Goal: Information Seeking & Learning: Learn about a topic

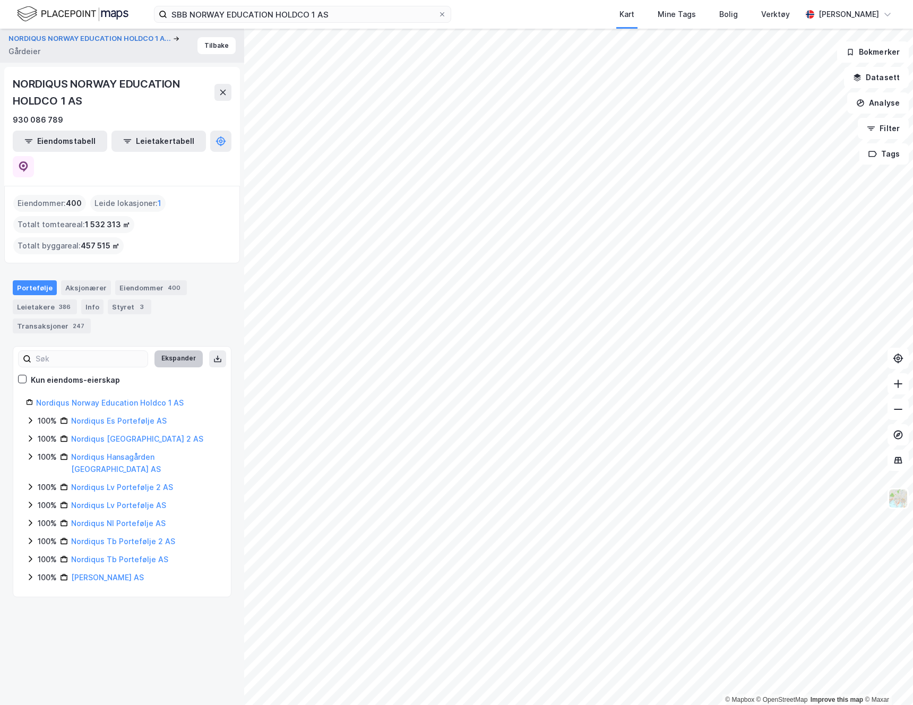
click at [184, 350] on button "Ekspander" at bounding box center [178, 358] width 48 height 17
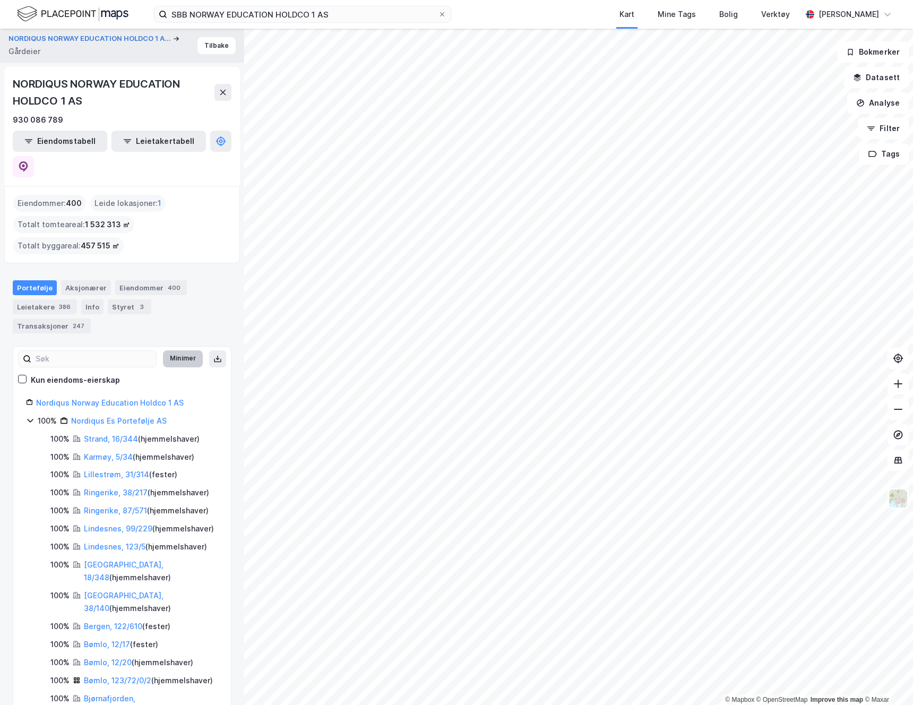
click at [184, 350] on button "Minimer" at bounding box center [183, 358] width 40 height 17
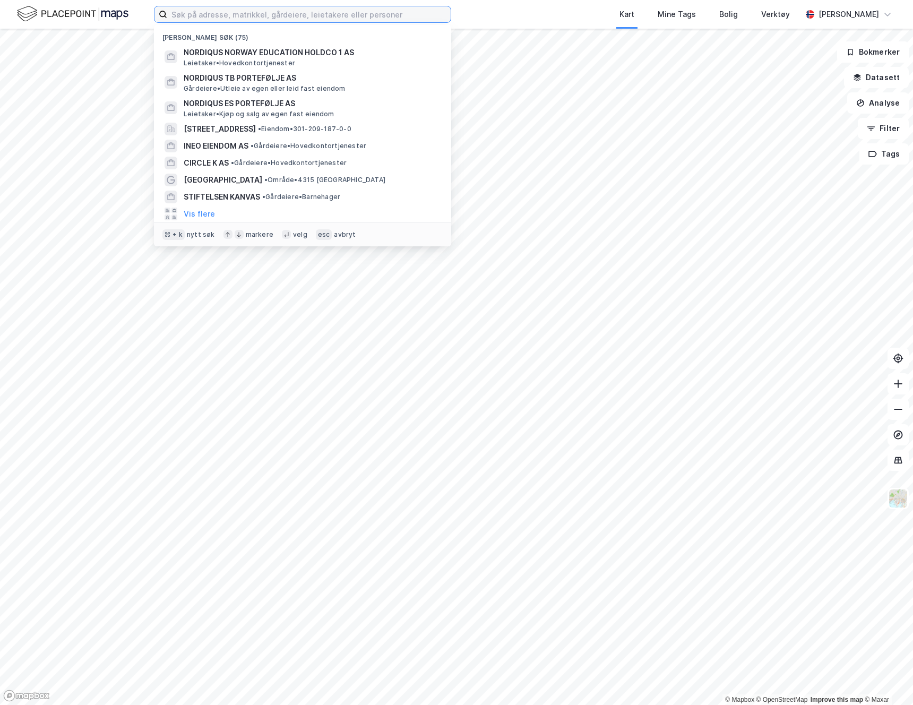
click at [294, 20] on input at bounding box center [309, 14] width 284 height 16
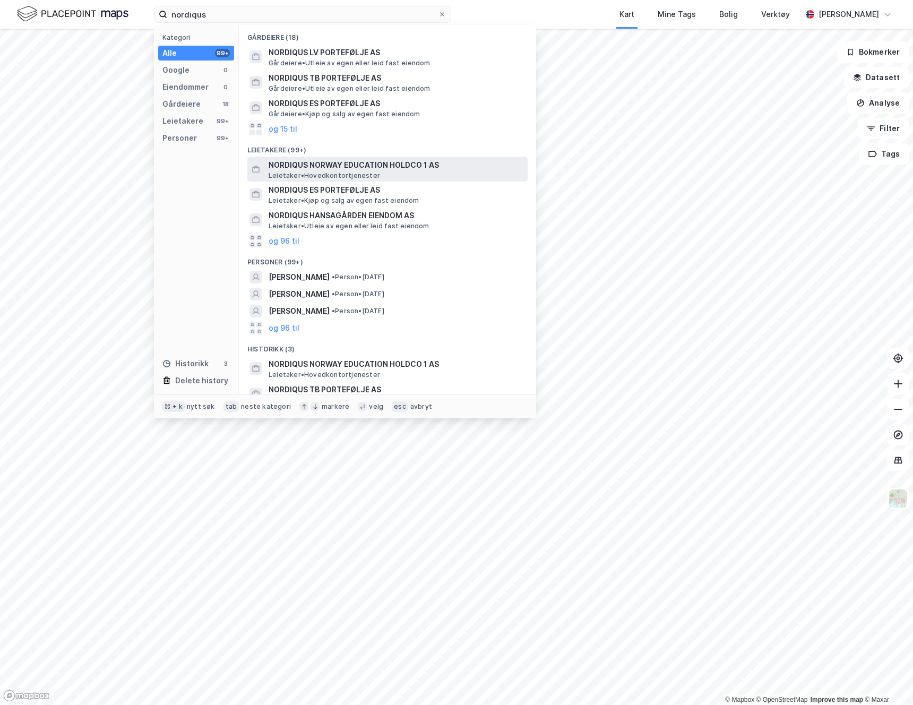
click at [315, 169] on span "NORDIQUS NORWAY EDUCATION HOLDCO 1 AS" at bounding box center [396, 165] width 255 height 13
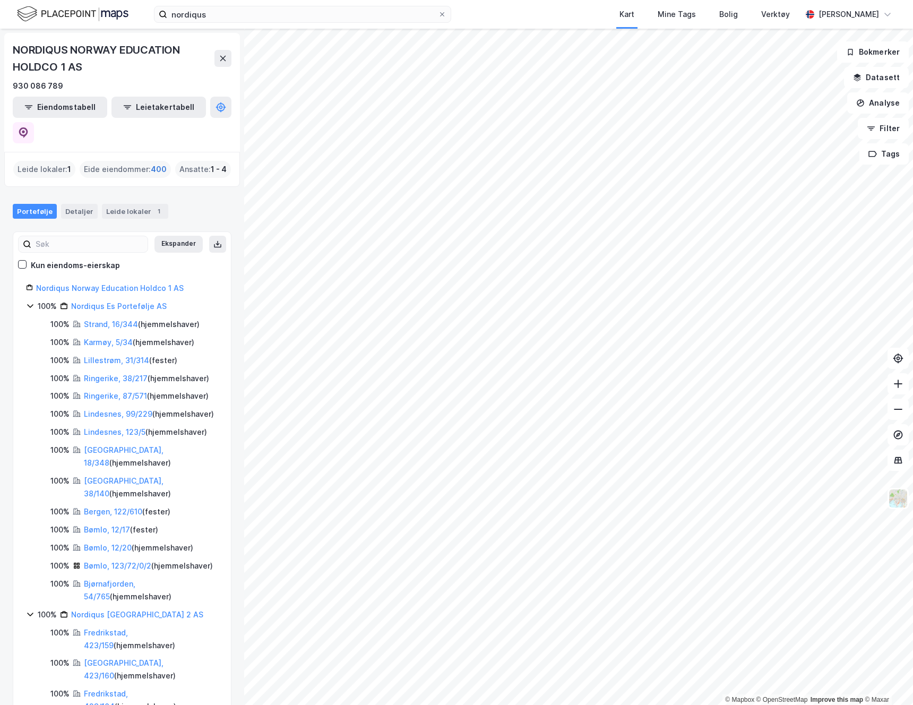
click at [157, 163] on span "400" at bounding box center [159, 169] width 16 height 13
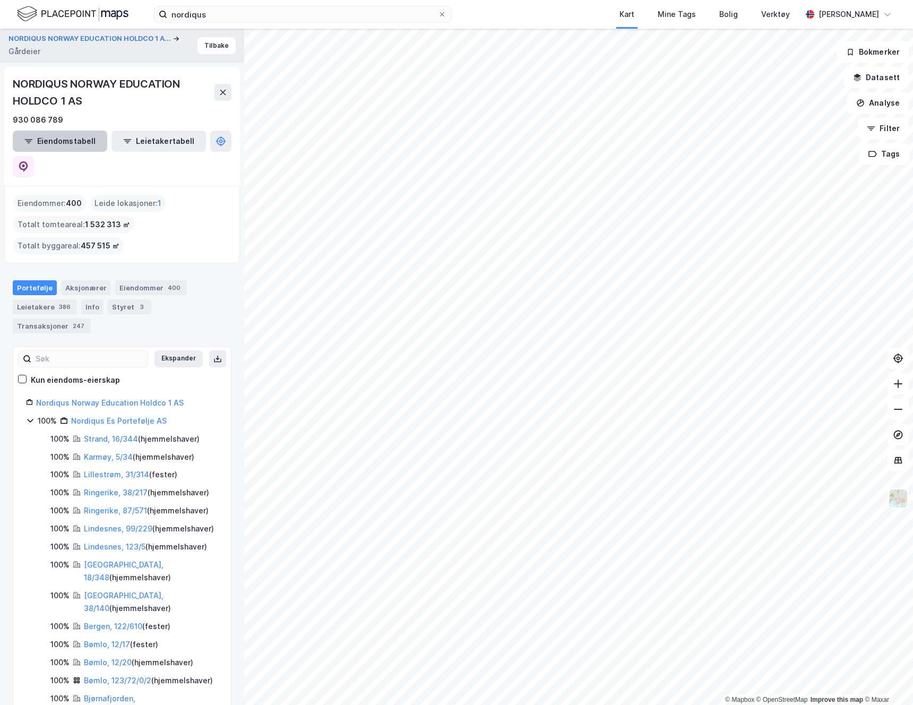
click at [59, 139] on button "Eiendomstabell" at bounding box center [60, 141] width 95 height 21
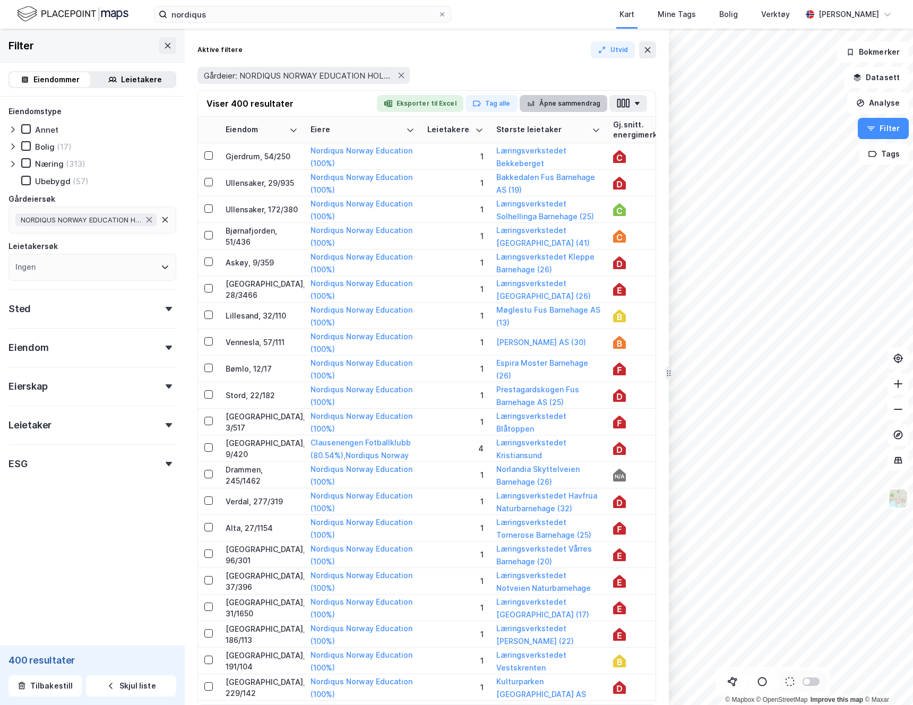
click at [581, 105] on button "Åpne sammendrag" at bounding box center [564, 103] width 88 height 17
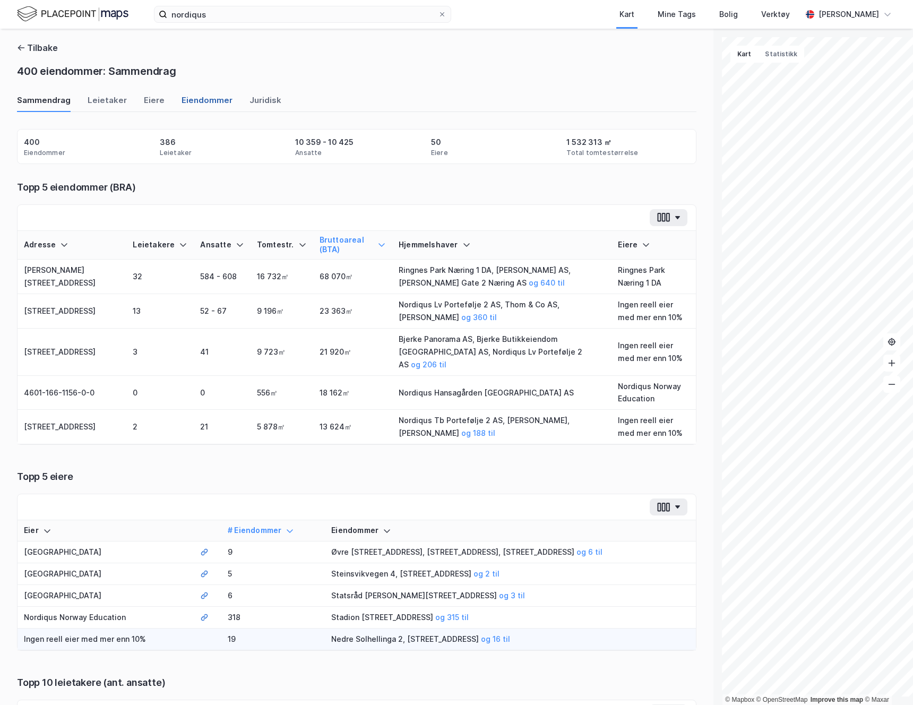
click at [203, 98] on div "Eiendommer" at bounding box center [207, 104] width 51 height 18
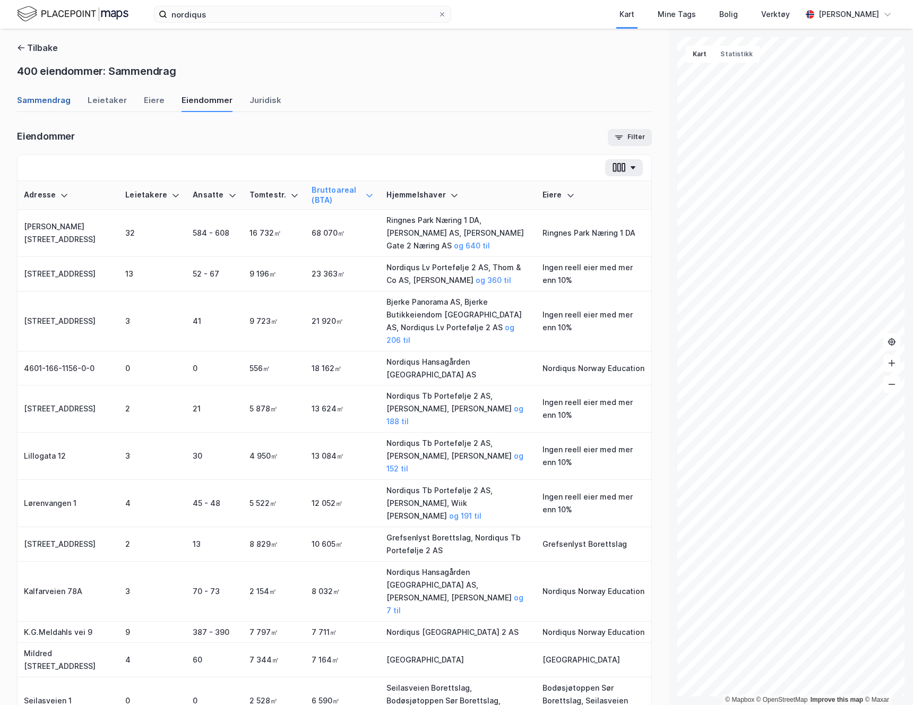
click at [44, 98] on div "Sammendrag" at bounding box center [44, 104] width 54 height 18
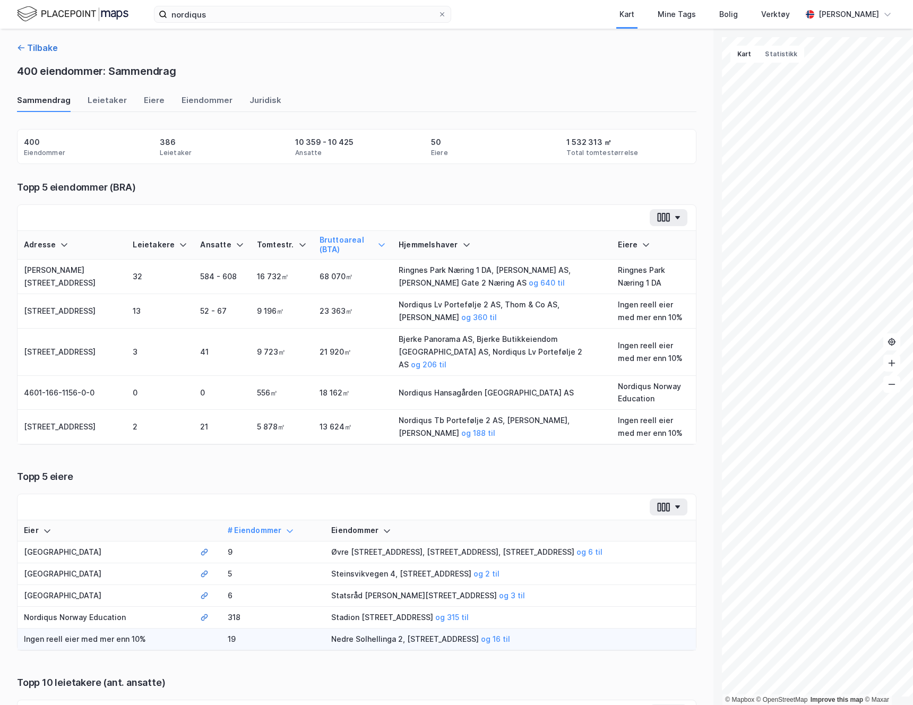
click at [20, 46] on icon "button" at bounding box center [21, 48] width 8 height 8
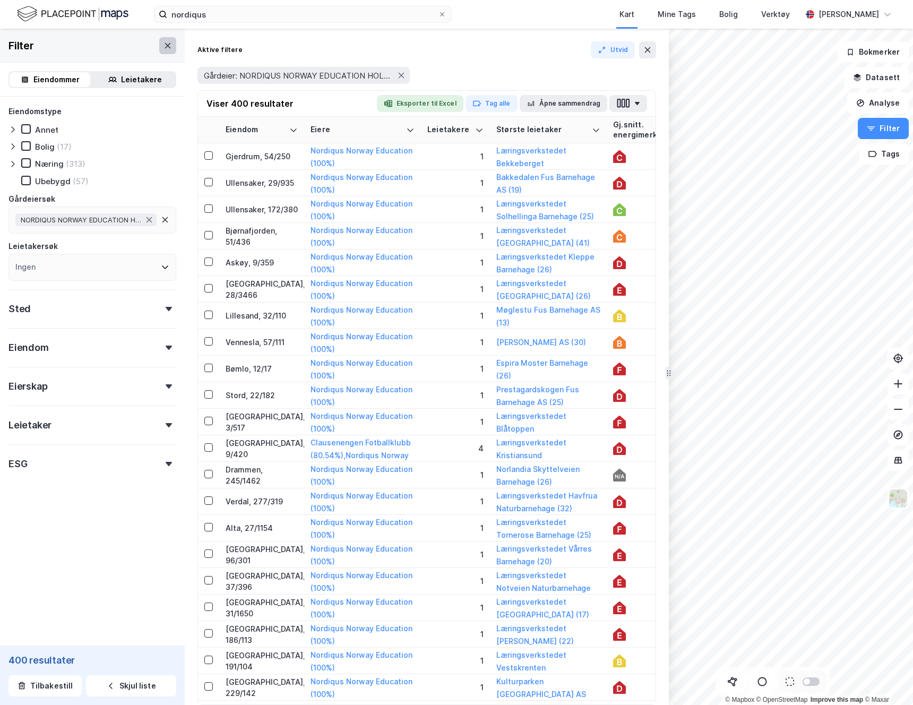
click at [168, 46] on icon at bounding box center [168, 44] width 6 height 5
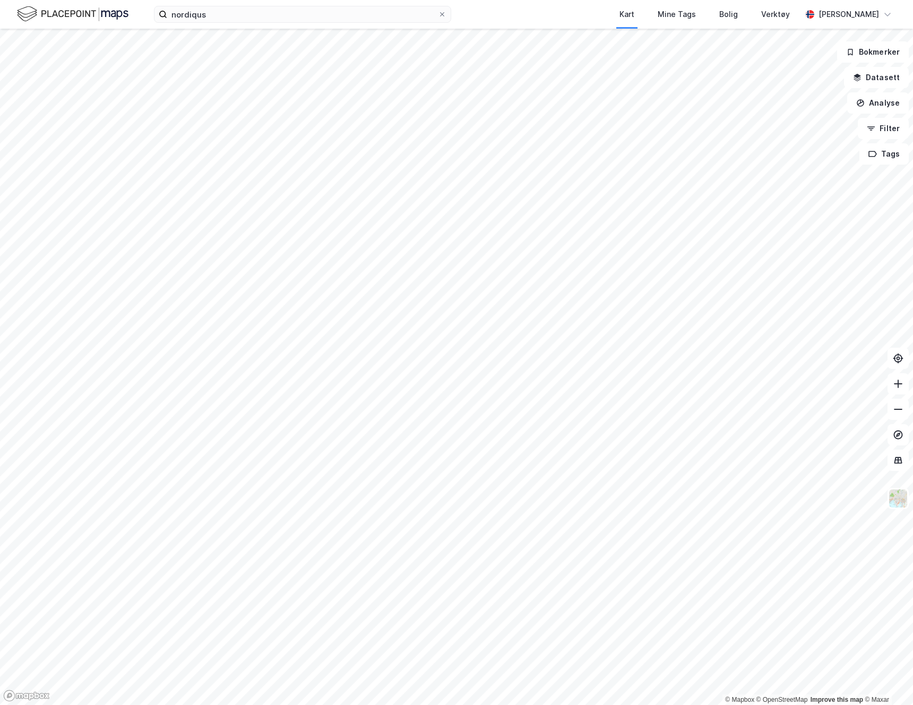
click at [262, 25] on div "nordiqus Kart Mine Tags Bolig Verktøy [PERSON_NAME]" at bounding box center [456, 14] width 913 height 29
click at [247, 17] on input "nordiqus" at bounding box center [302, 14] width 271 height 16
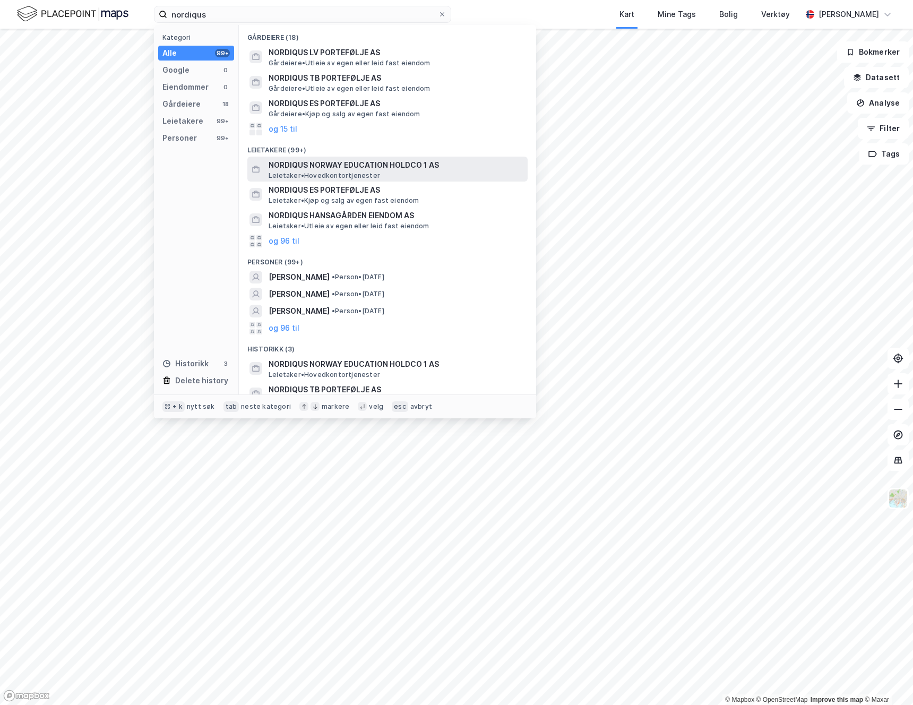
click at [282, 167] on span "NORDIQUS NORWAY EDUCATION HOLDCO 1 AS" at bounding box center [396, 165] width 255 height 13
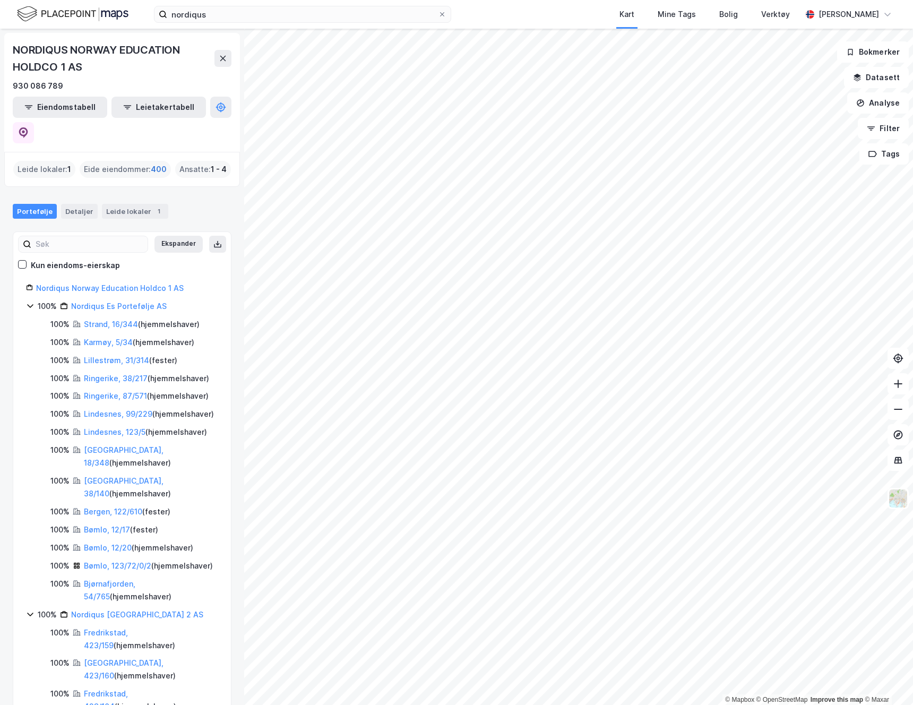
click at [154, 163] on span "400" at bounding box center [159, 169] width 16 height 13
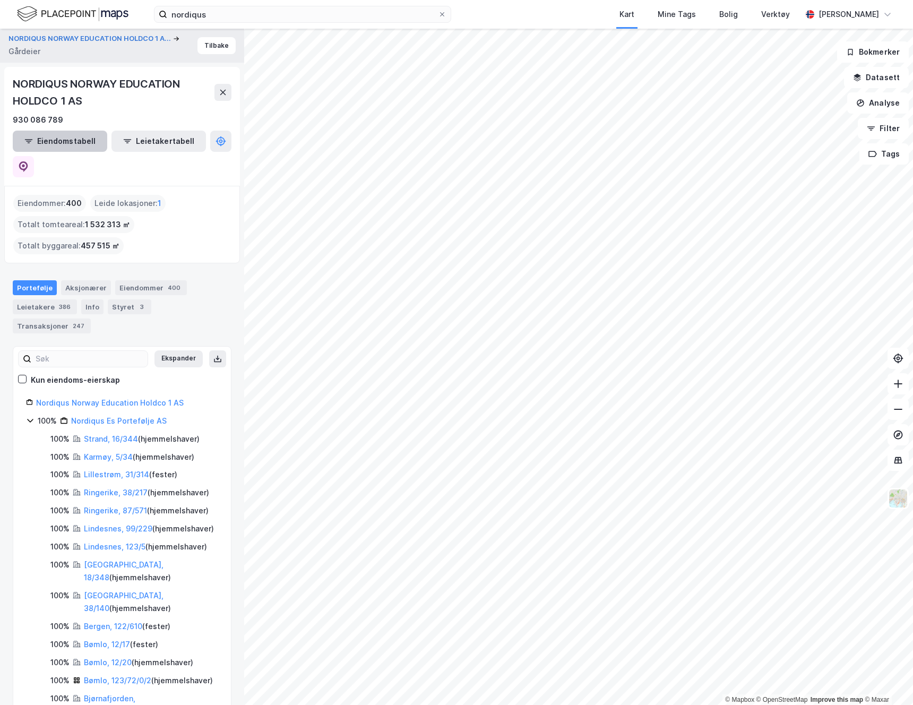
click at [77, 138] on button "Eiendomstabell" at bounding box center [60, 141] width 95 height 21
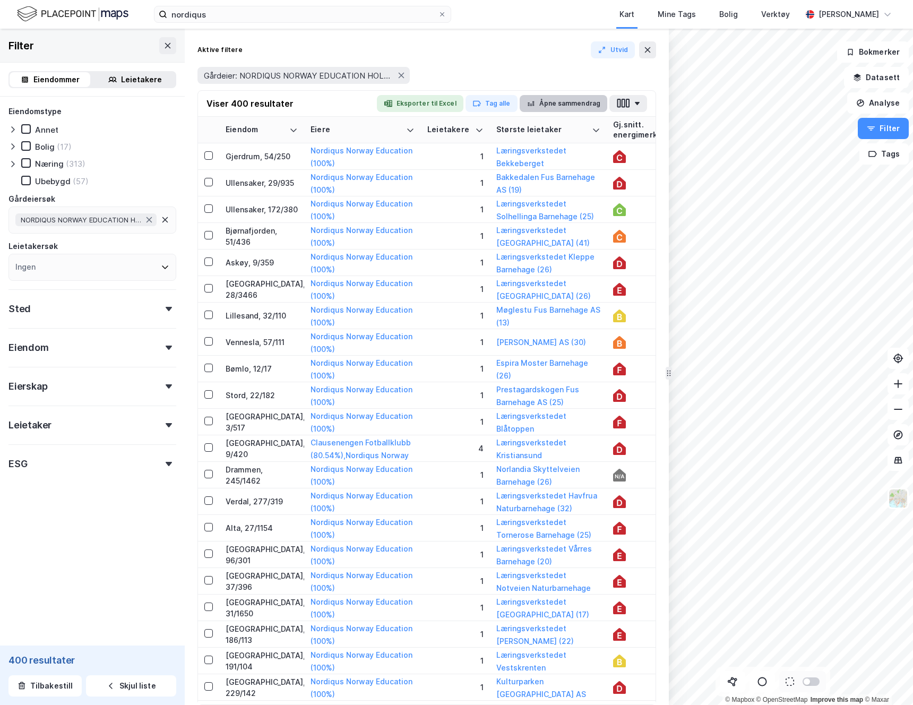
click at [561, 99] on button "Åpne sammendrag" at bounding box center [564, 103] width 88 height 17
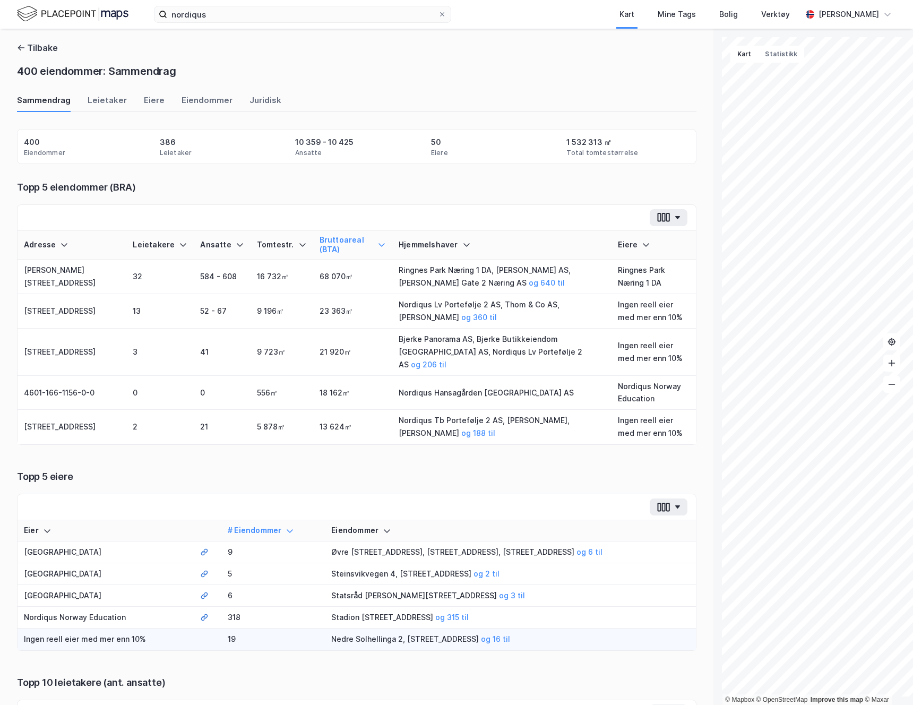
click at [286, 527] on icon at bounding box center [290, 531] width 8 height 8
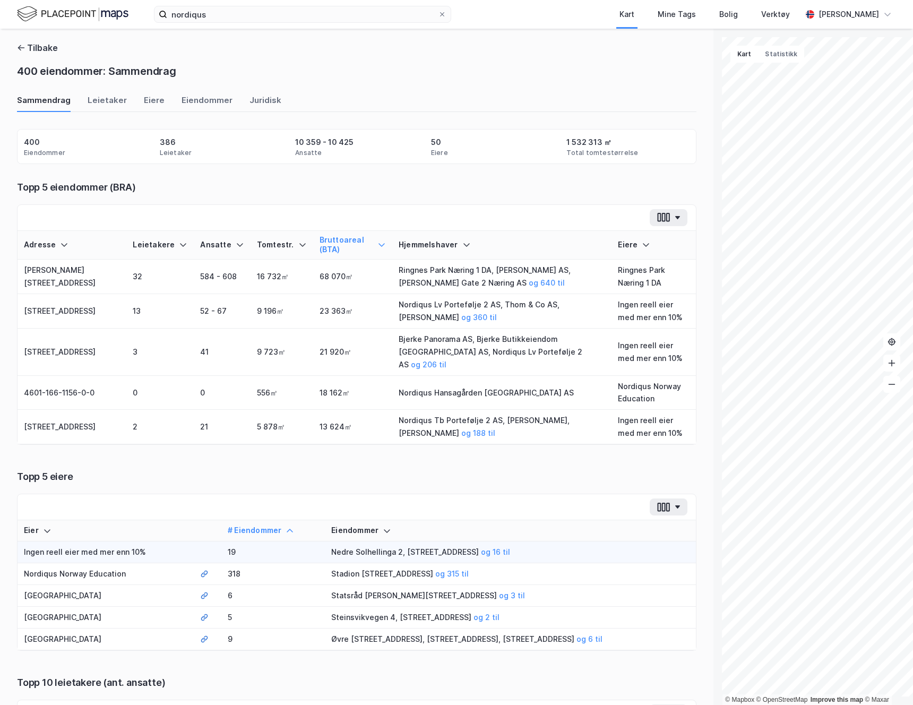
click at [221, 542] on td "19" at bounding box center [273, 553] width 104 height 22
click at [0, 0] on button "og 16 til" at bounding box center [0, 0] width 0 height 0
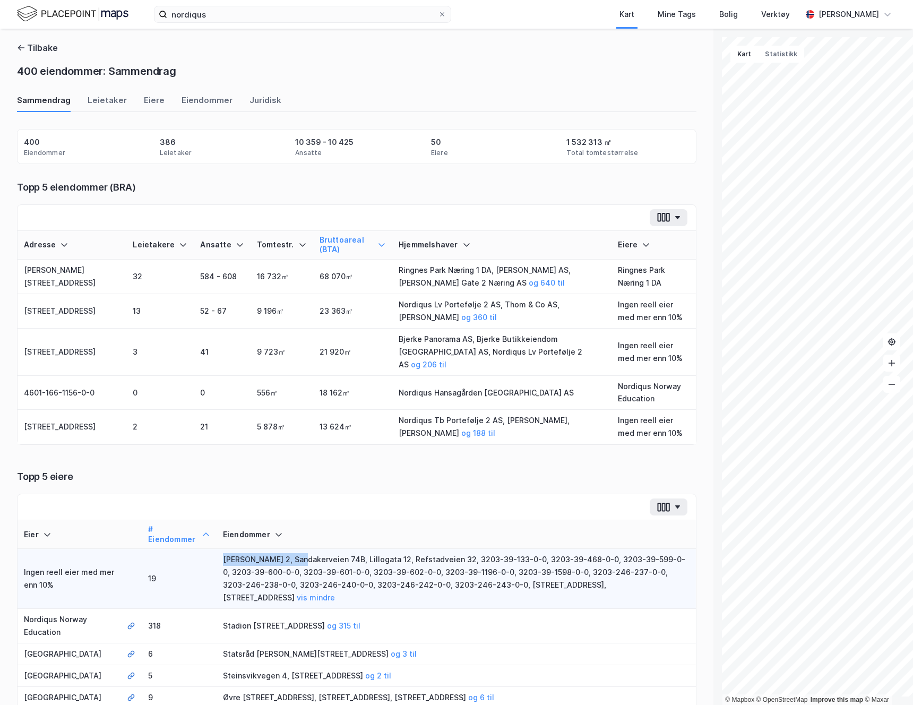
drag, startPoint x: 194, startPoint y: 548, endPoint x: 264, endPoint y: 547, distance: 70.1
click at [264, 553] on div "[PERSON_NAME] 2, Sandakerveien 74B, Lillogata 12, Refstadveien 32, 3203-39-133-…" at bounding box center [456, 578] width 467 height 51
copy div "Nedre Solhellinga 2,"
click at [280, 22] on input "nordiqus" at bounding box center [302, 14] width 271 height 16
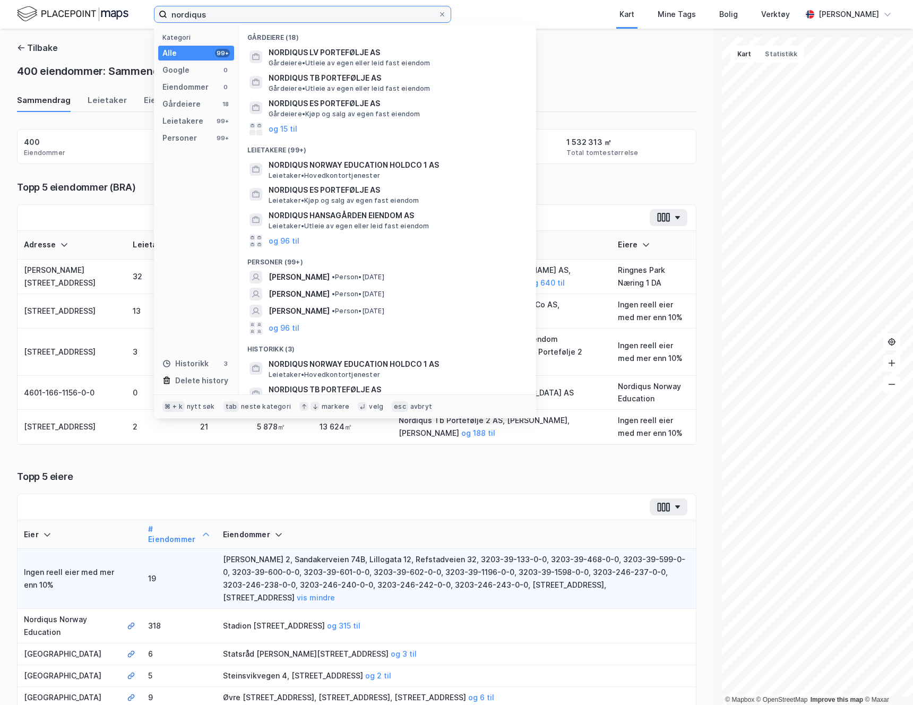
click at [280, 22] on input "nordiqus" at bounding box center [302, 14] width 271 height 16
click at [245, 18] on input "nordiqus" at bounding box center [302, 14] width 271 height 16
paste input "Nedre Solhellinga 2,"
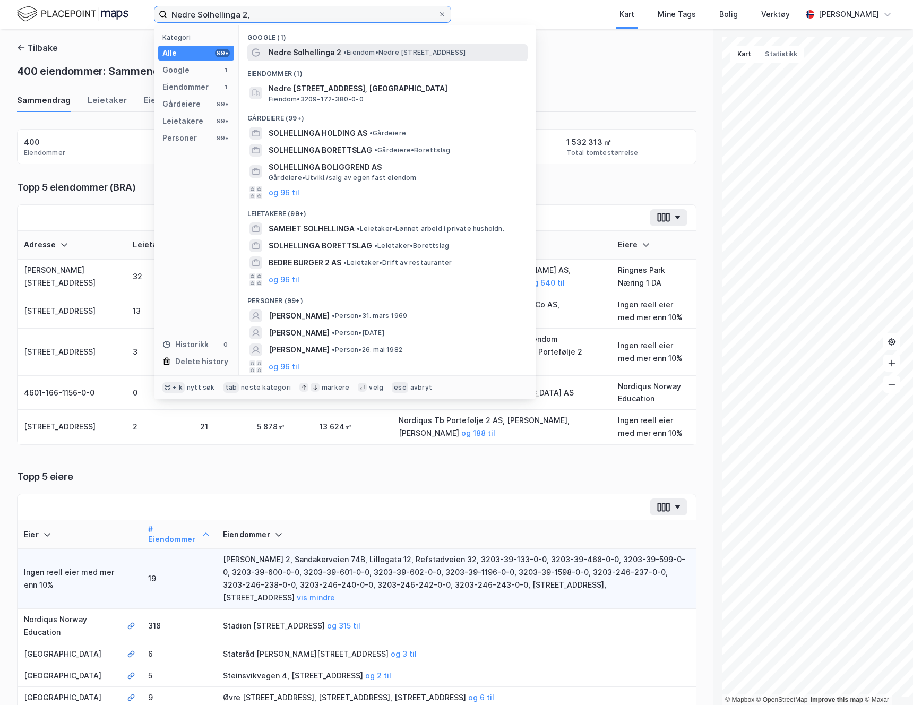
type input "Nedre Solhellinga 2,"
click at [290, 55] on span "Nedre Solhellinga 2" at bounding box center [305, 52] width 73 height 13
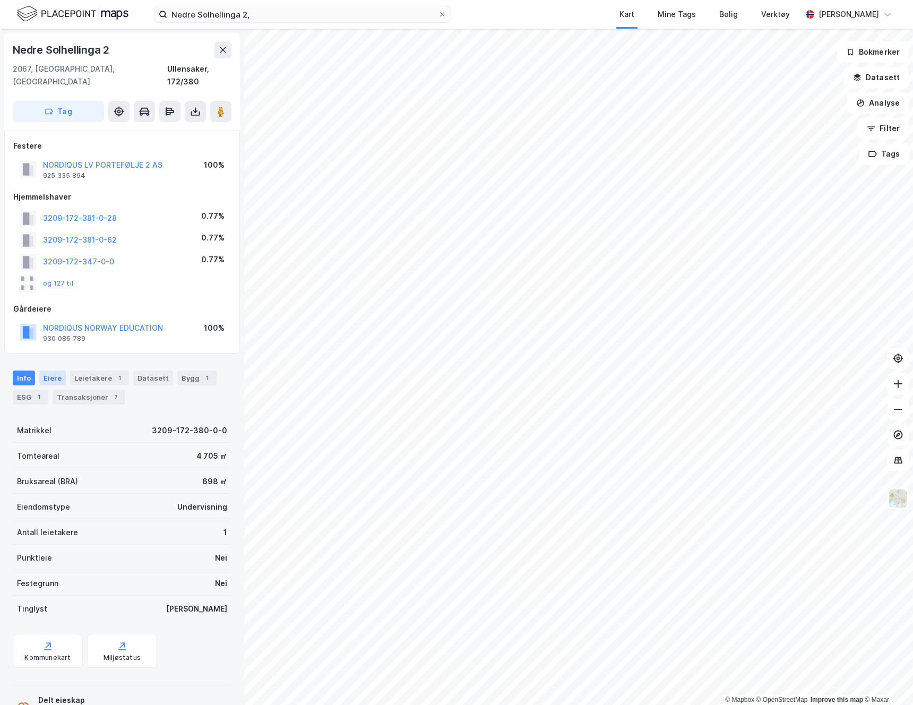
click at [47, 371] on div "Eiere" at bounding box center [52, 378] width 27 height 15
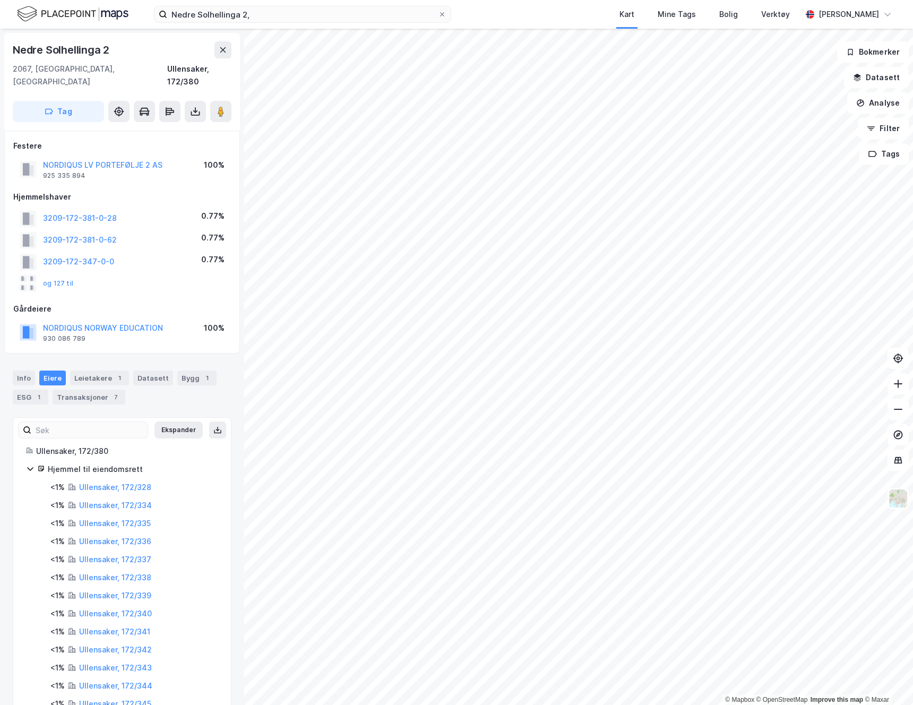
click at [38, 465] on icon at bounding box center [41, 468] width 7 height 7
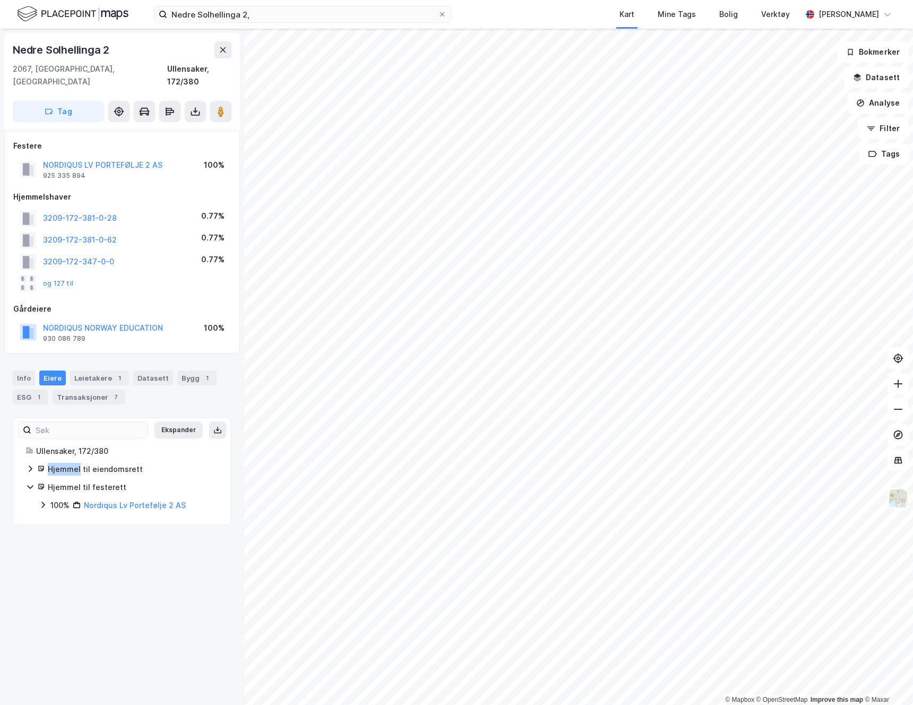
click at [38, 465] on icon at bounding box center [41, 468] width 7 height 7
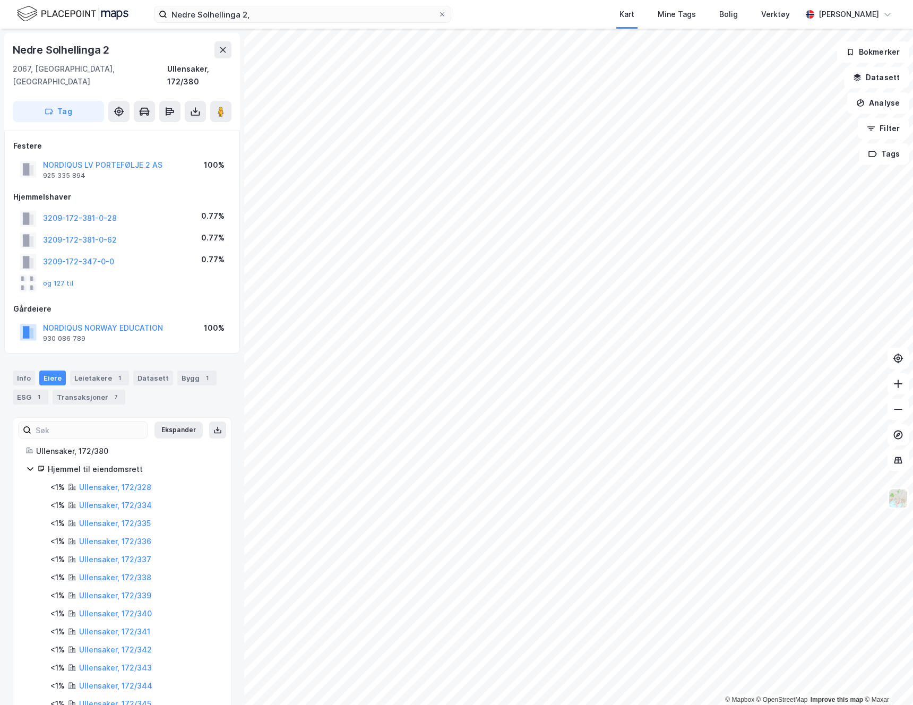
click at [36, 463] on div "Hjemmel til eiendomsrett" at bounding box center [122, 469] width 192 height 13
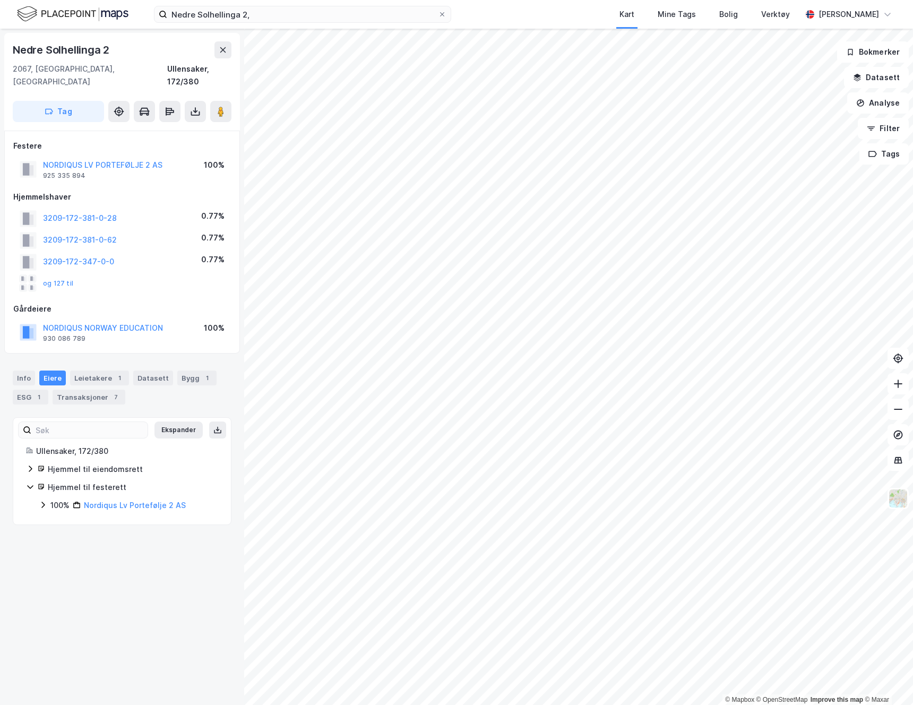
click at [66, 463] on div "Hjemmel til eiendomsrett" at bounding box center [133, 469] width 170 height 13
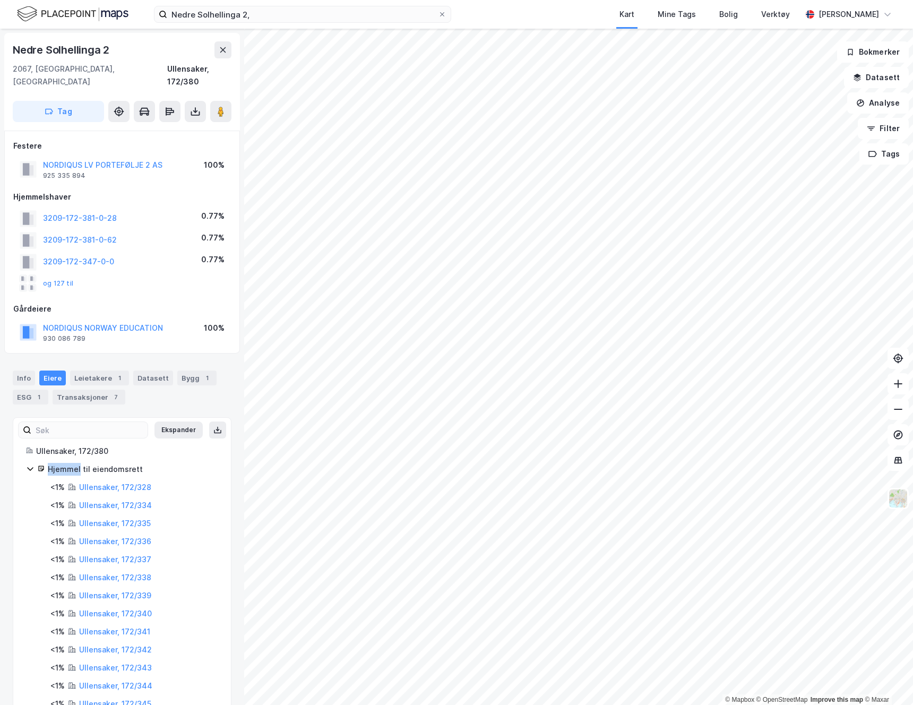
click at [66, 463] on div "Hjemmel til eiendomsrett" at bounding box center [133, 469] width 170 height 13
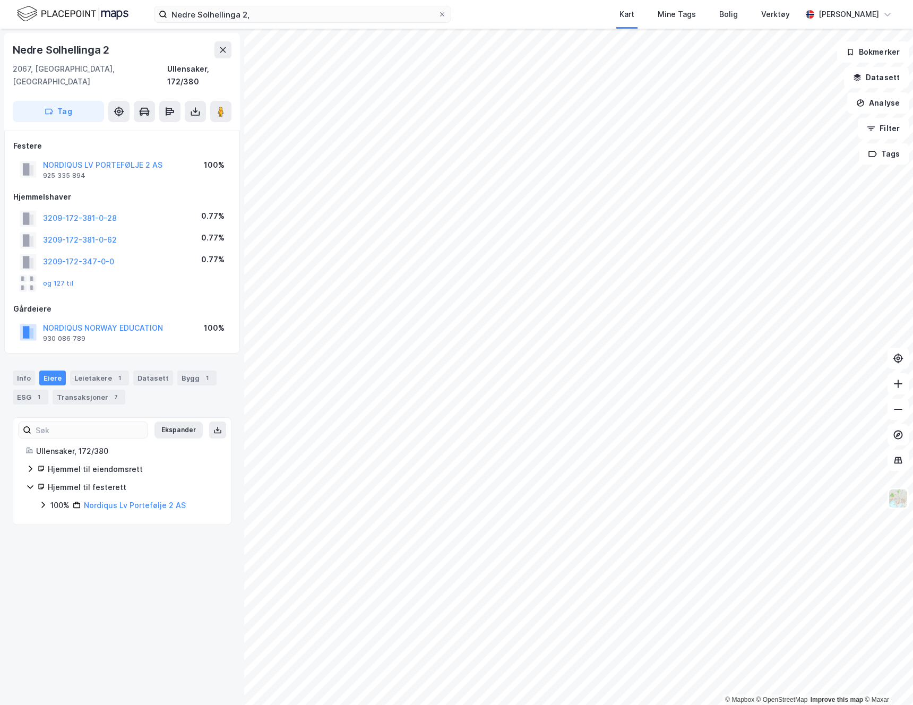
click at [110, 463] on div "Hjemmel til eiendomsrett" at bounding box center [133, 469] width 170 height 13
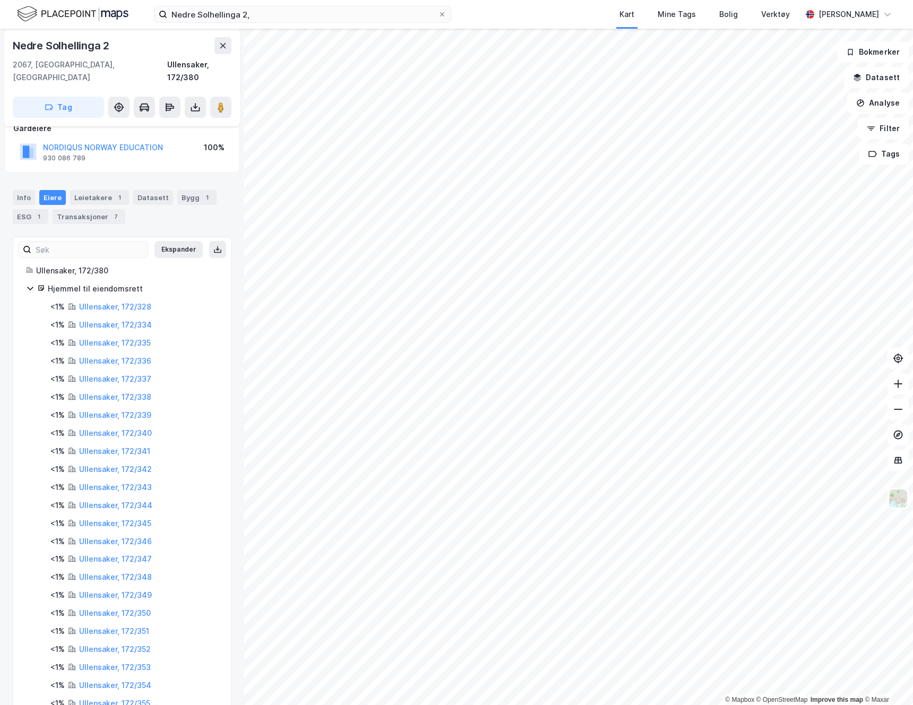
scroll to position [173, 0]
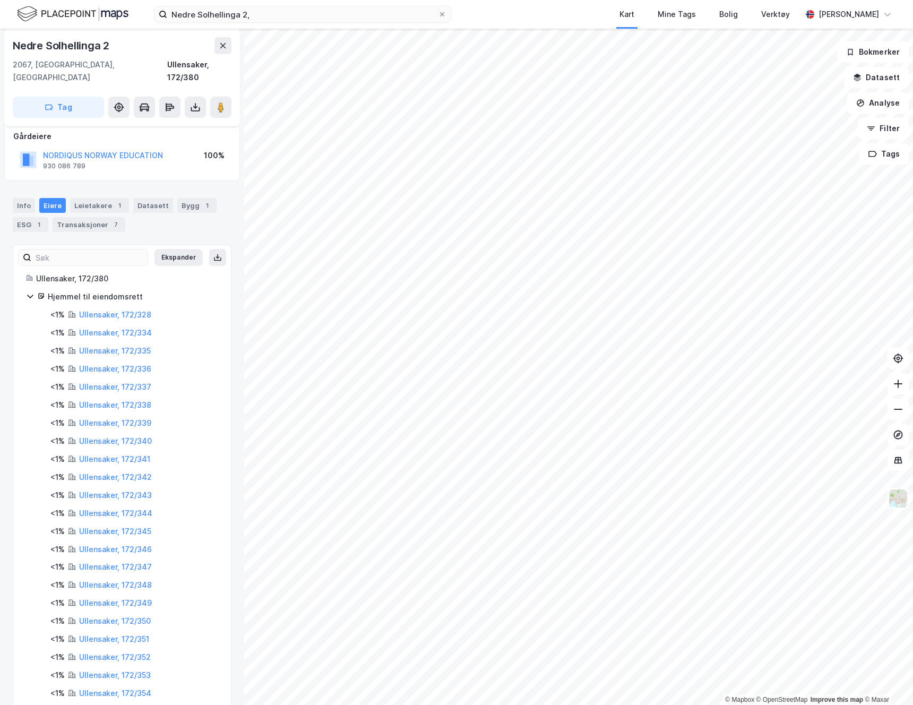
click at [32, 292] on icon at bounding box center [30, 296] width 8 height 8
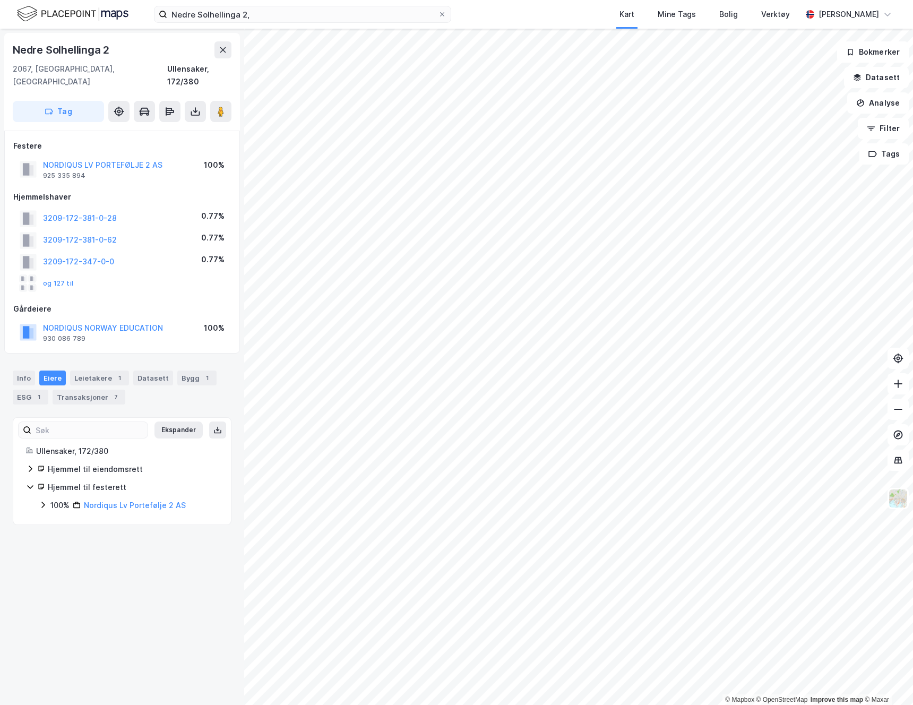
scroll to position [0, 0]
click at [41, 465] on icon at bounding box center [41, 468] width 7 height 7
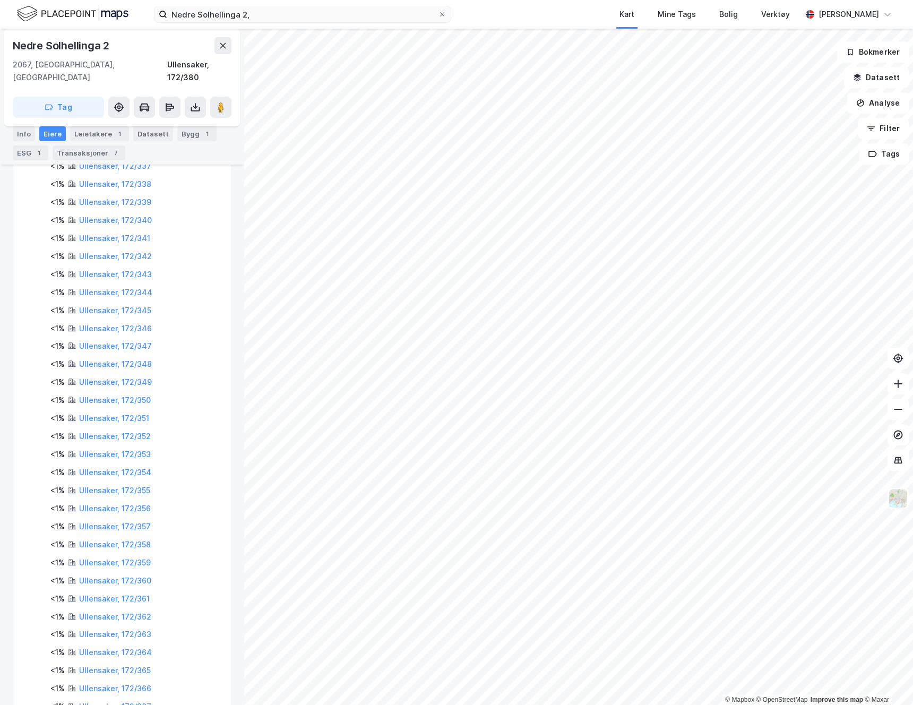
scroll to position [393, 0]
click at [127, 306] on link "Ullensaker, 172/345" at bounding box center [115, 310] width 72 height 9
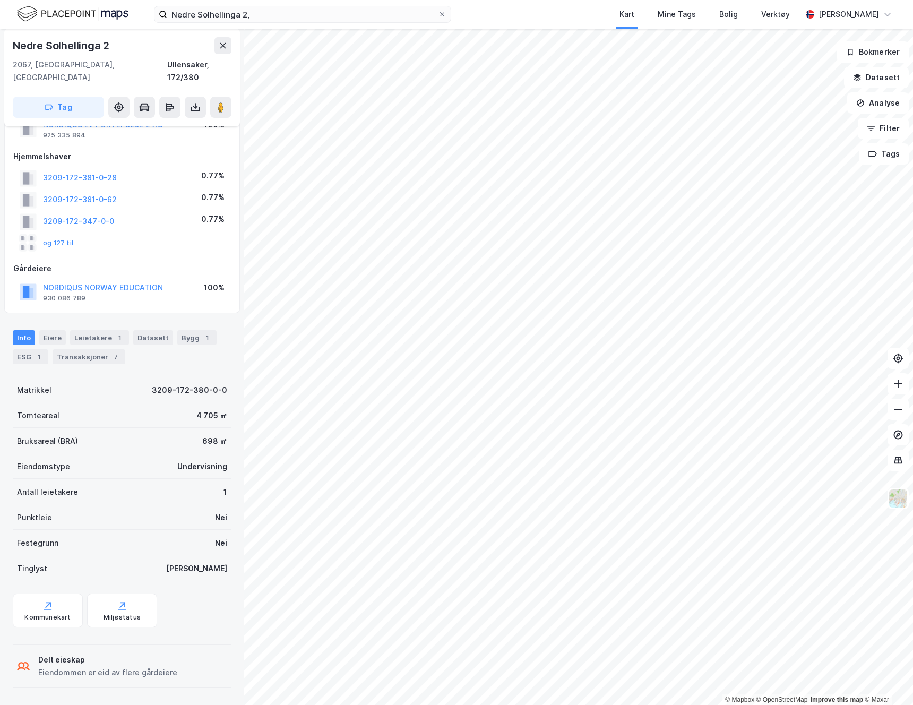
scroll to position [28, 0]
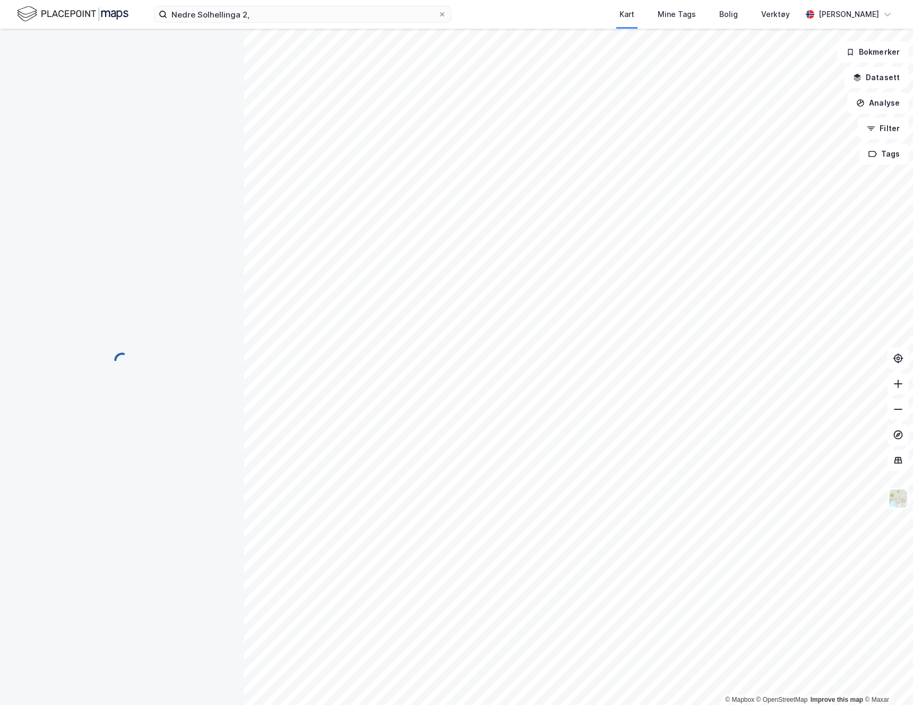
scroll to position [28, 0]
click at [194, 1] on div "Kart Mine Tags Bolig Verktøy [PERSON_NAME]" at bounding box center [456, 14] width 913 height 29
click at [199, 11] on input at bounding box center [309, 14] width 284 height 16
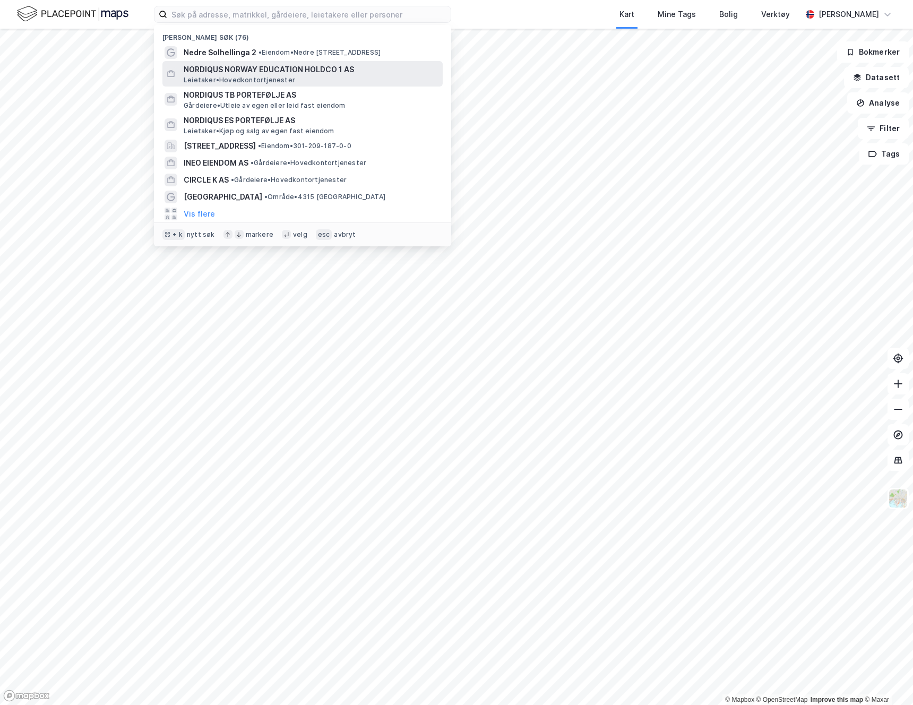
click at [224, 65] on span "NORDIQUS NORWAY EDUCATION HOLDCO 1 AS" at bounding box center [311, 69] width 255 height 13
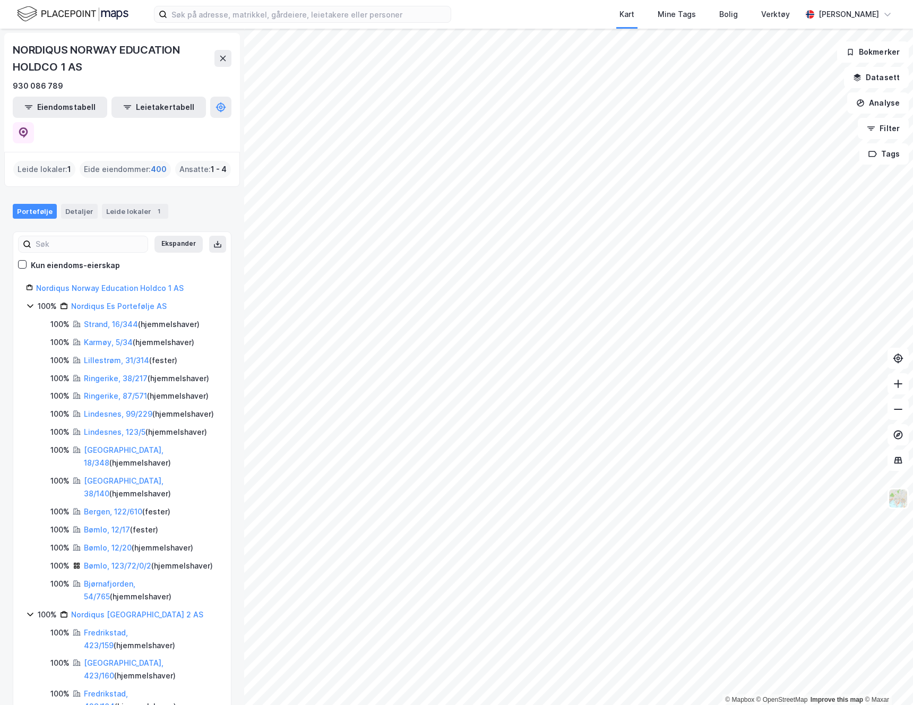
click at [155, 163] on span "400" at bounding box center [159, 169] width 16 height 13
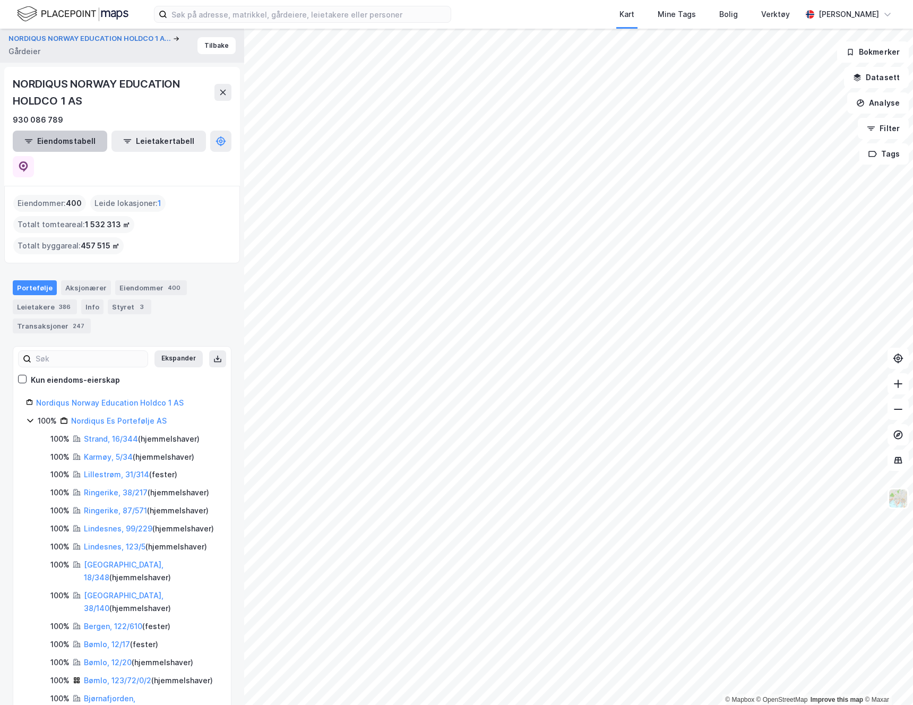
click at [73, 140] on button "Eiendomstabell" at bounding box center [60, 141] width 95 height 21
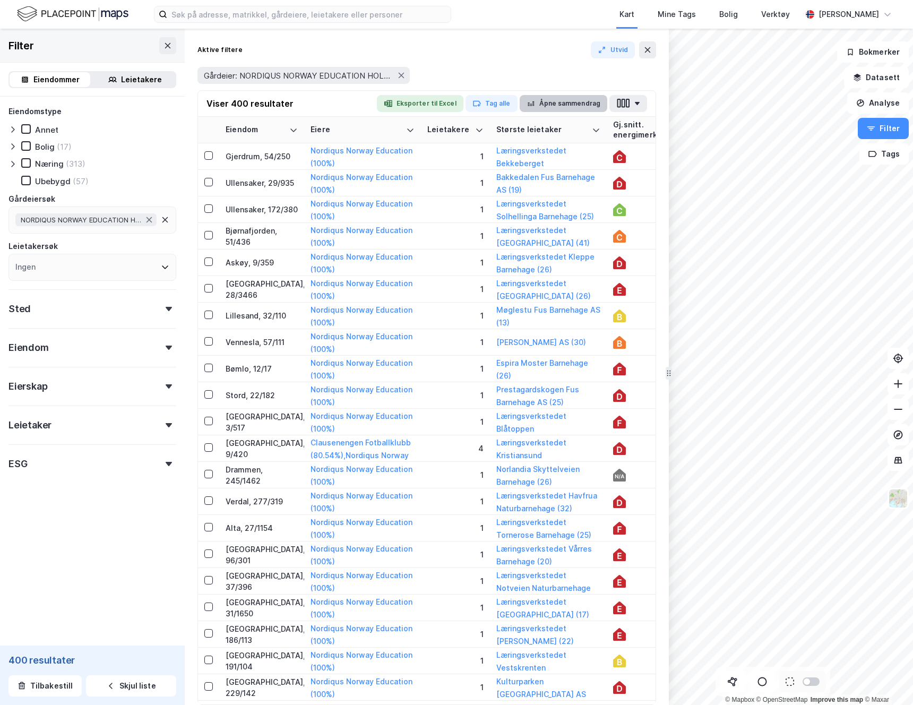
click at [549, 108] on button "Åpne sammendrag" at bounding box center [564, 103] width 88 height 17
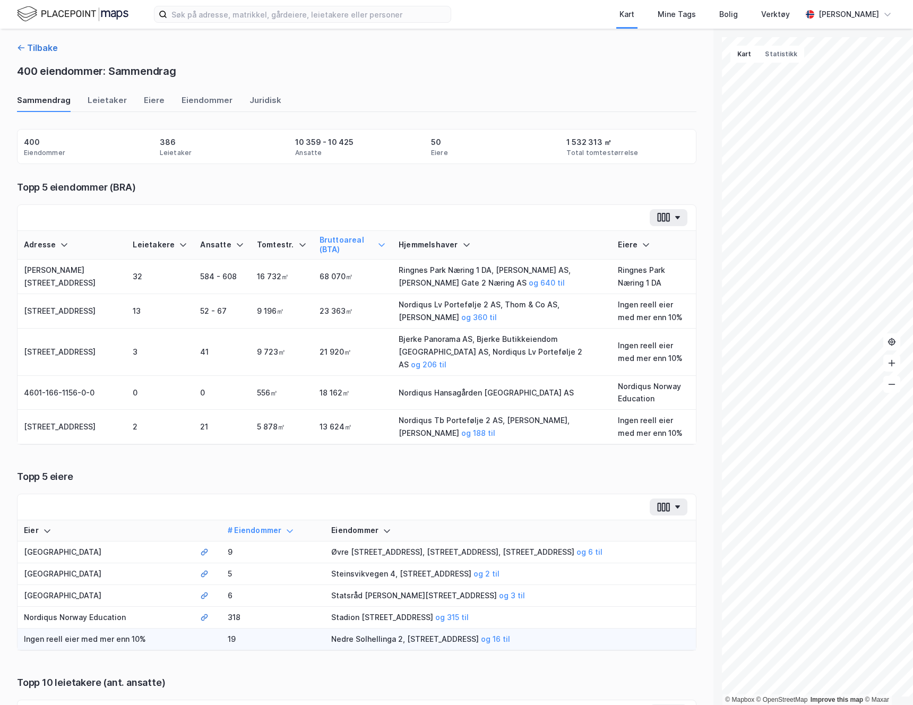
click at [22, 47] on icon "button" at bounding box center [21, 48] width 8 height 8
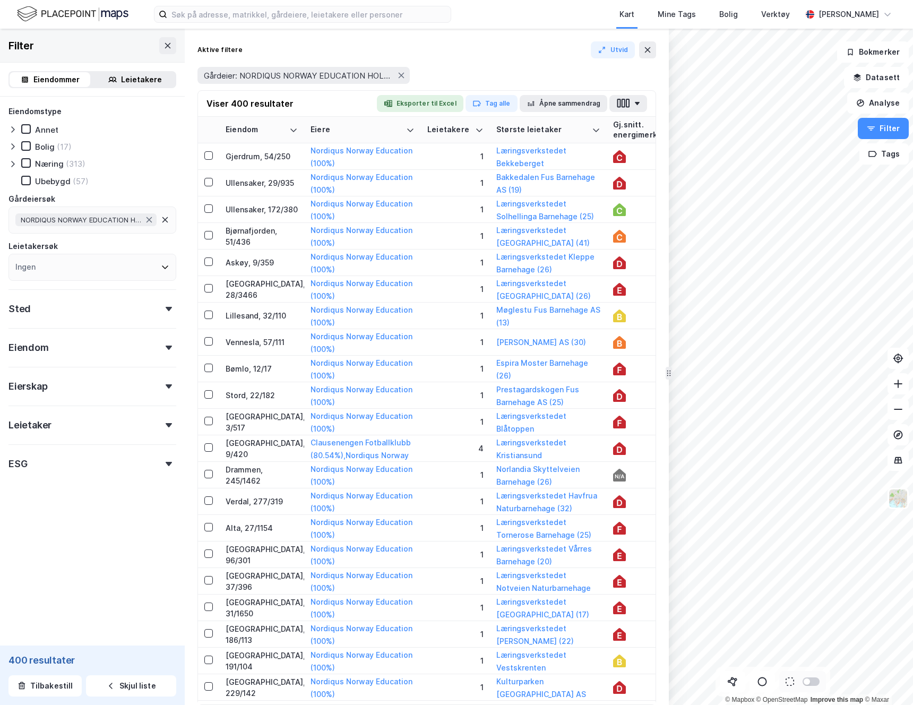
click at [106, 431] on div "Leietaker" at bounding box center [92, 421] width 168 height 30
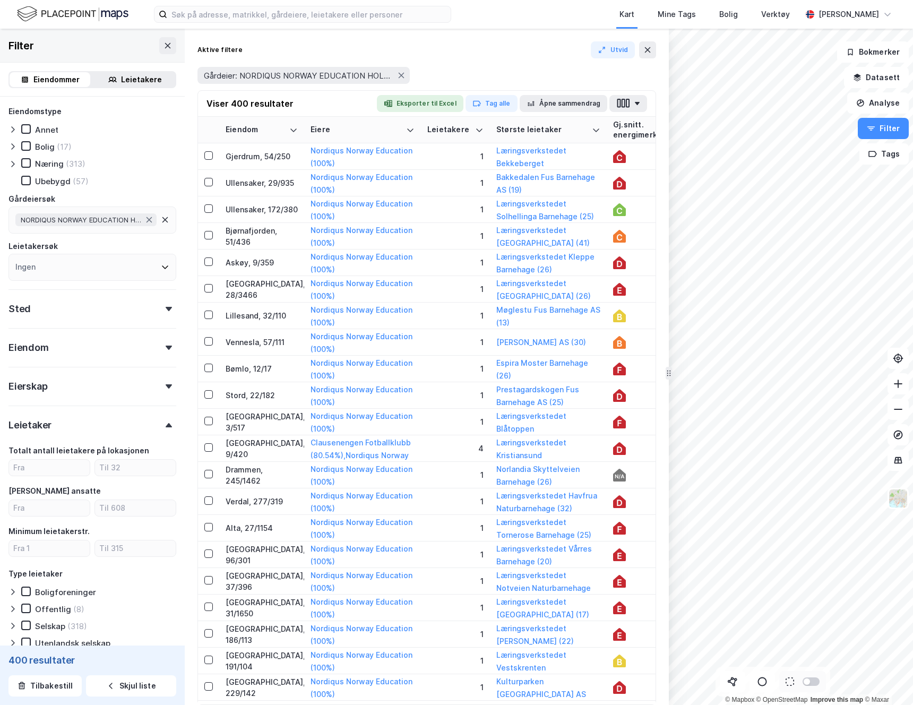
click at [106, 431] on div "Leietaker" at bounding box center [92, 421] width 168 height 30
